Goal: Task Accomplishment & Management: Manage account settings

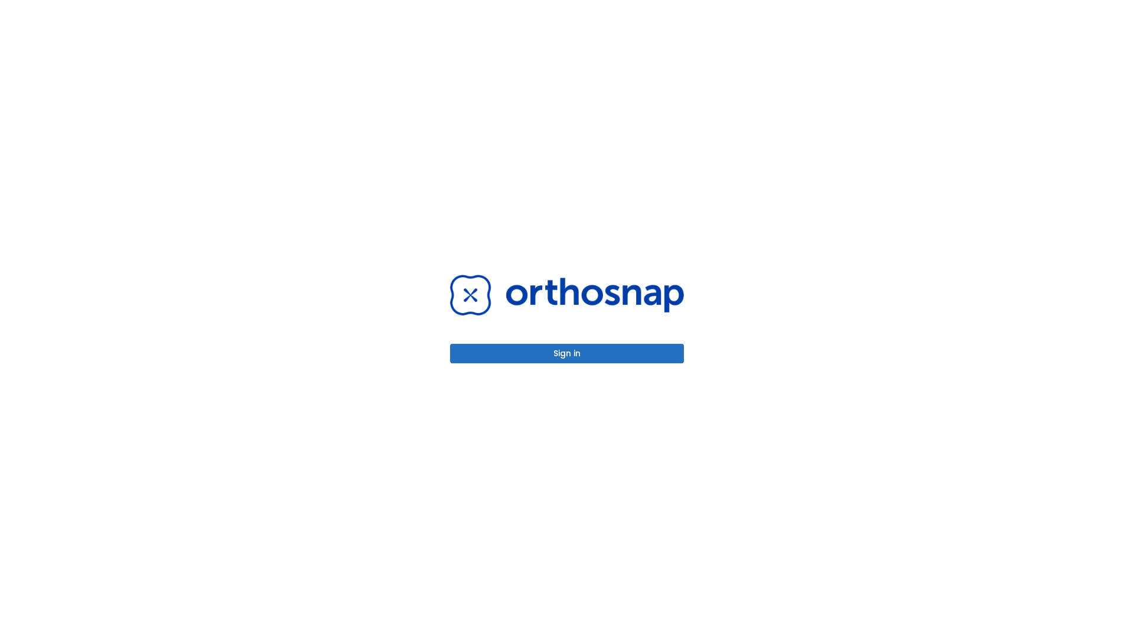
click at [567, 353] on button "Sign in" at bounding box center [567, 353] width 234 height 19
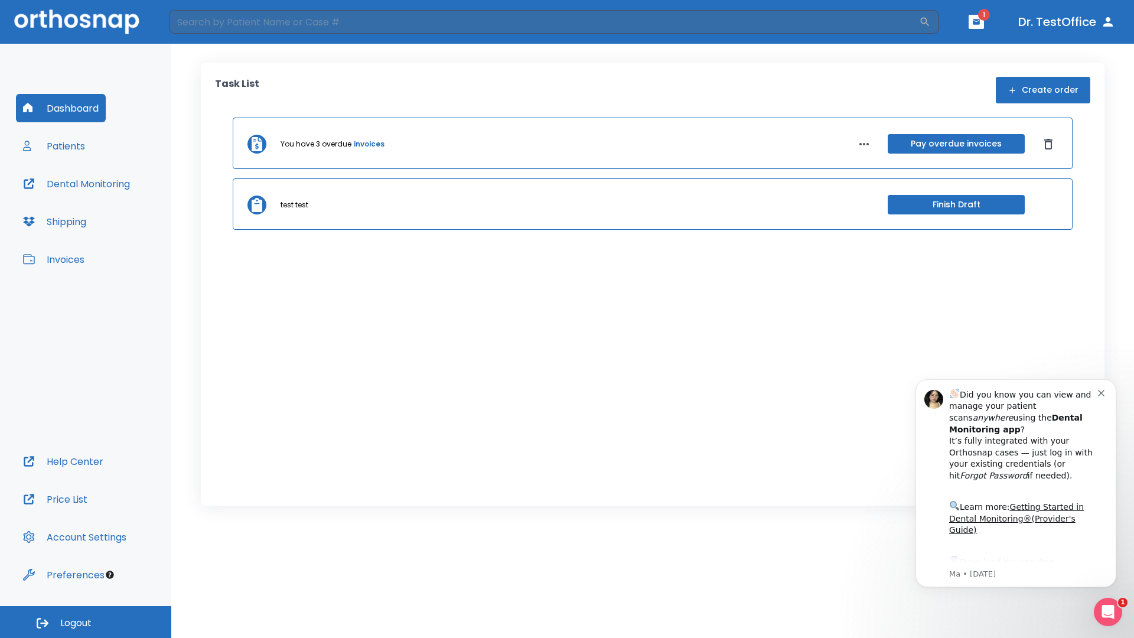
click at [86, 622] on span "Logout" at bounding box center [75, 623] width 31 height 13
